Goal: Task Accomplishment & Management: Manage account settings

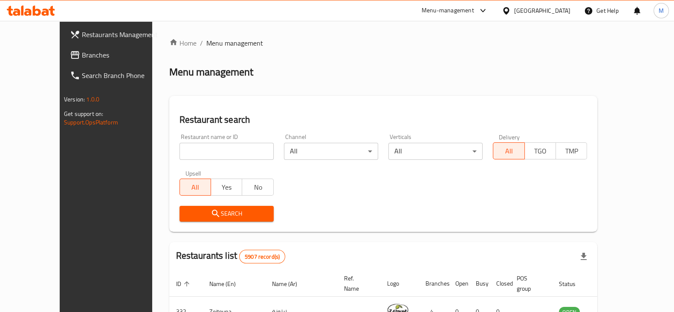
click at [225, 151] on input "search" at bounding box center [226, 151] width 94 height 17
type input "american"
click button "Search" at bounding box center [226, 214] width 94 height 16
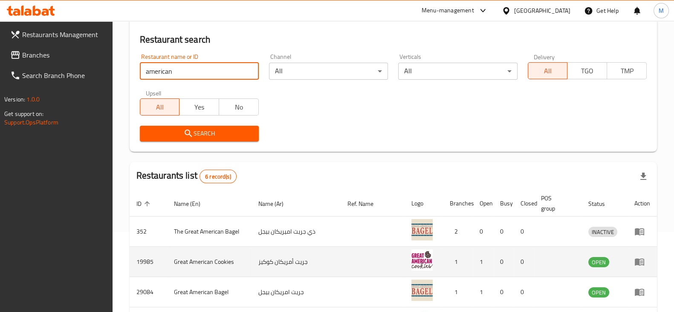
scroll to position [213, 0]
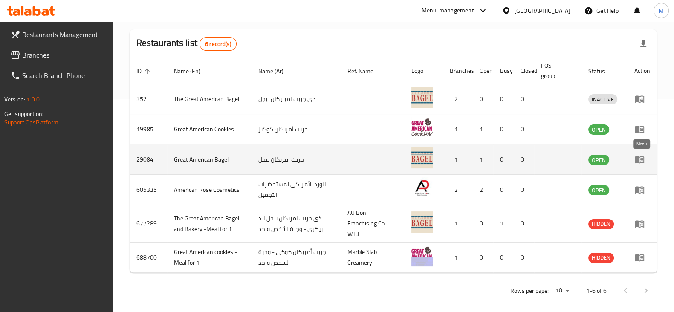
click at [639, 161] on icon "enhanced table" at bounding box center [639, 159] width 10 height 10
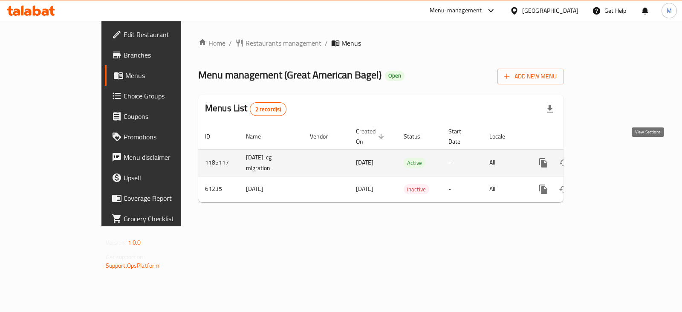
click at [610, 158] on icon "enhanced table" at bounding box center [605, 163] width 10 height 10
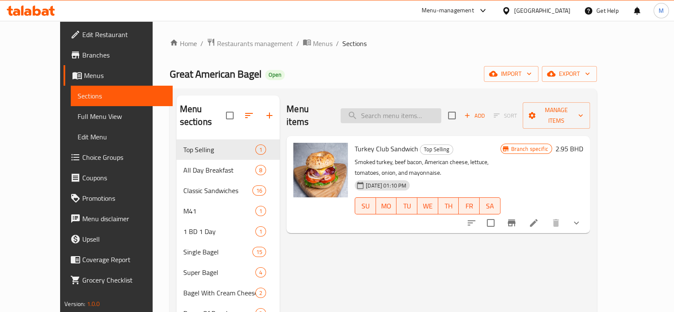
click at [420, 111] on input "search" at bounding box center [391, 115] width 101 height 15
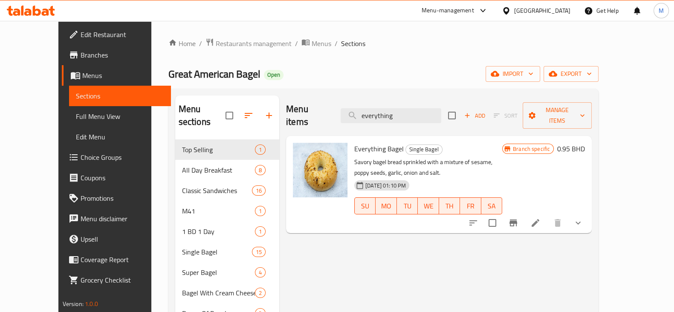
type input "everything"
click at [588, 213] on button "show more" at bounding box center [578, 223] width 20 height 20
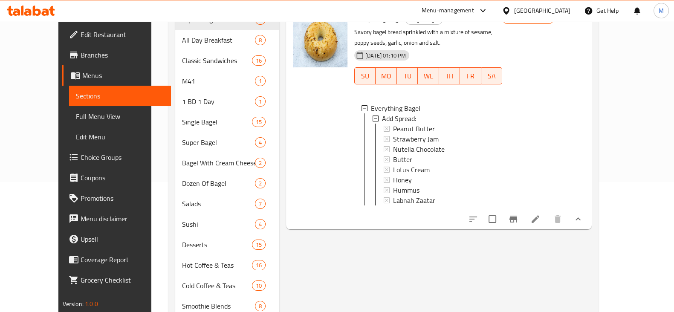
scroll to position [210, 0]
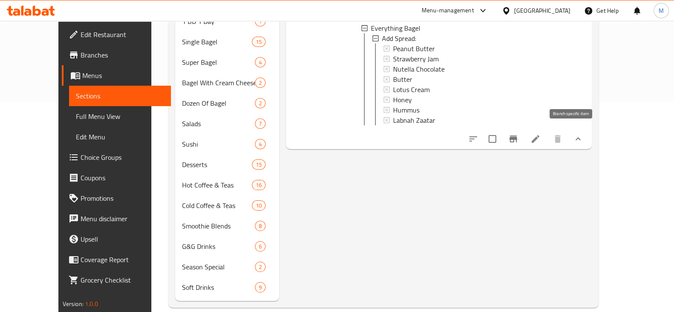
click at [523, 133] on button "Branch-specific-item" at bounding box center [513, 139] width 20 height 20
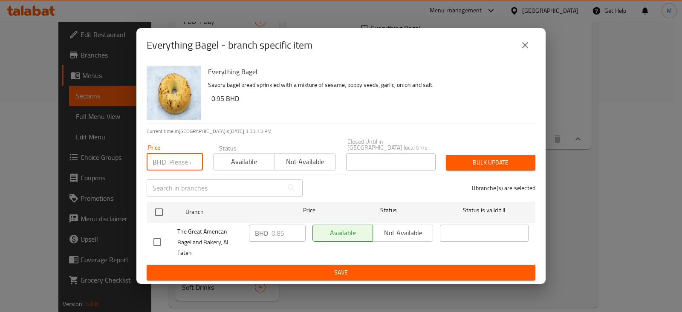
click at [179, 154] on input "number" at bounding box center [186, 161] width 34 height 17
click at [172, 154] on input "0950" at bounding box center [186, 161] width 34 height 17
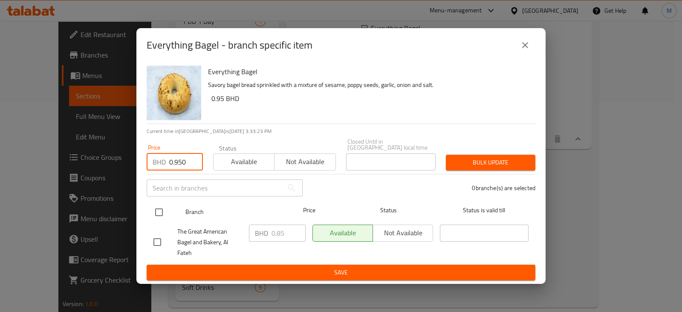
type input "0.950"
click at [150, 204] on input "checkbox" at bounding box center [159, 212] width 18 height 18
checkbox input "true"
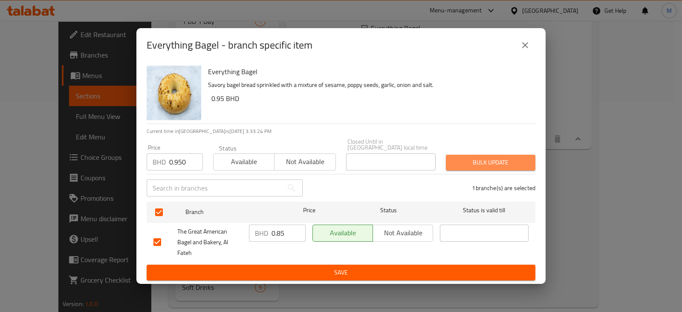
click at [462, 162] on span "Bulk update" at bounding box center [491, 162] width 76 height 11
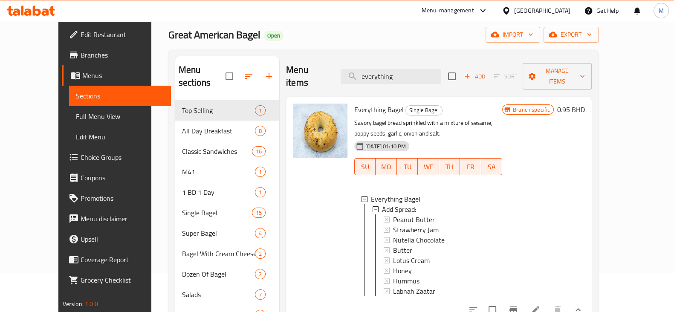
scroll to position [0, 0]
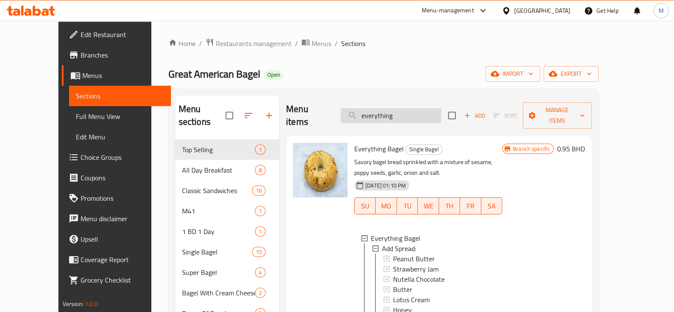
click at [408, 111] on input "everything" at bounding box center [391, 115] width 101 height 15
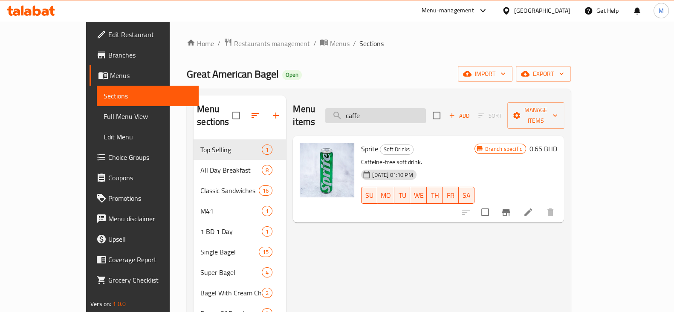
click at [408, 110] on input "caffe" at bounding box center [375, 115] width 101 height 15
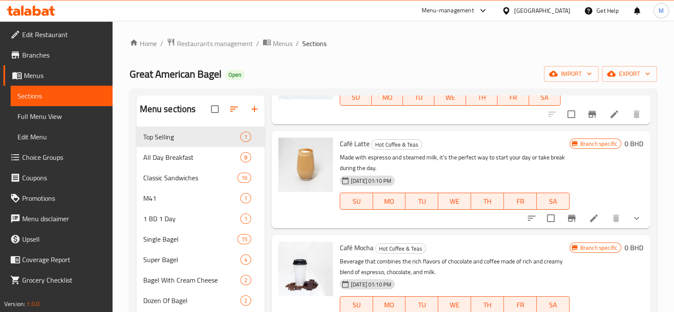
scroll to position [799, 0]
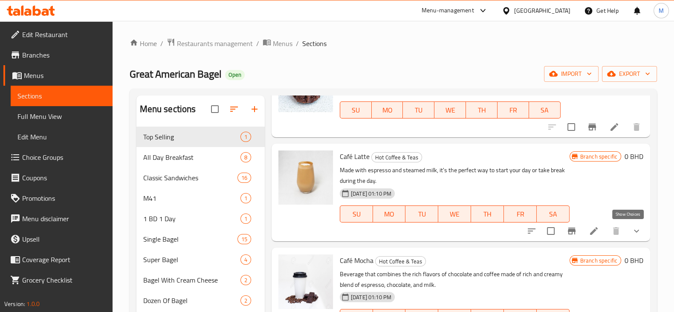
type input "lat"
click at [632, 228] on icon "show more" at bounding box center [636, 231] width 10 height 10
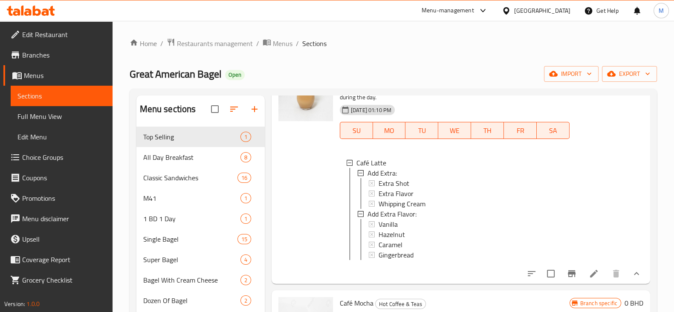
scroll to position [897, 0]
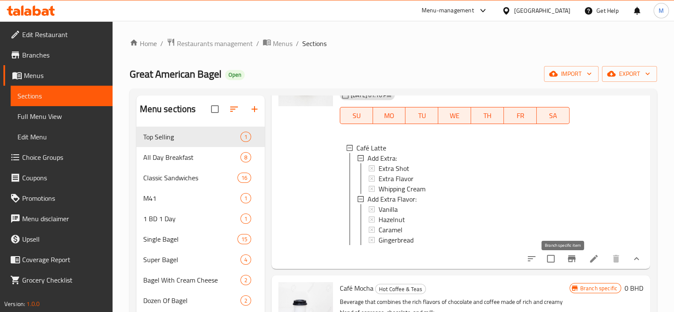
click at [567, 264] on icon "Branch-specific-item" at bounding box center [571, 259] width 10 height 10
